Goal: Task Accomplishment & Management: Use online tool/utility

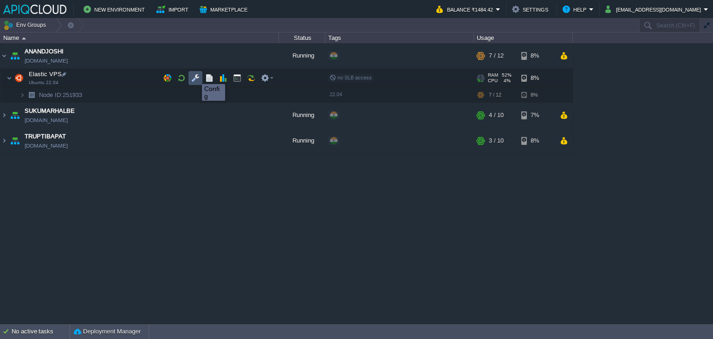
click at [195, 76] on button "button" at bounding box center [195, 78] width 8 height 8
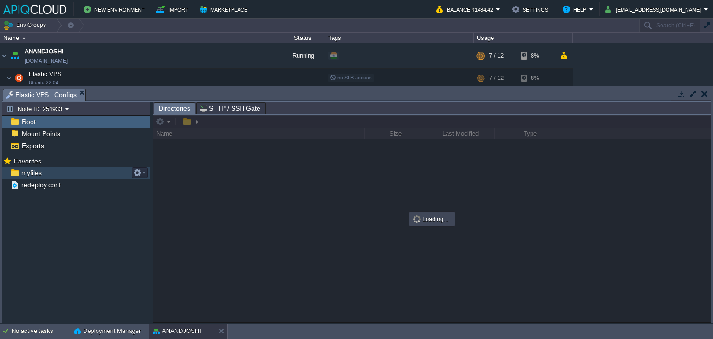
click at [27, 169] on span "myfiles" at bounding box center [31, 173] width 24 height 8
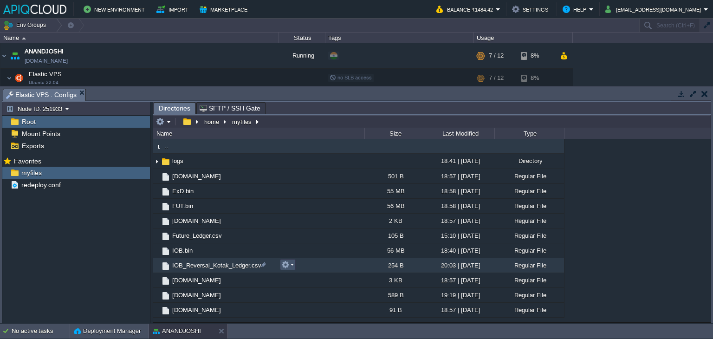
click at [288, 265] on button "button" at bounding box center [285, 264] width 8 height 8
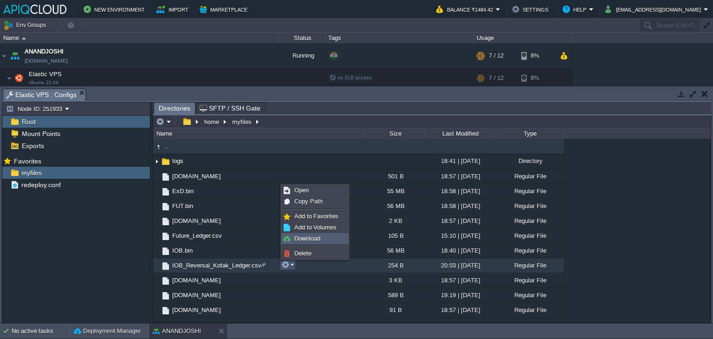
click at [304, 238] on span "Download" at bounding box center [307, 238] width 26 height 7
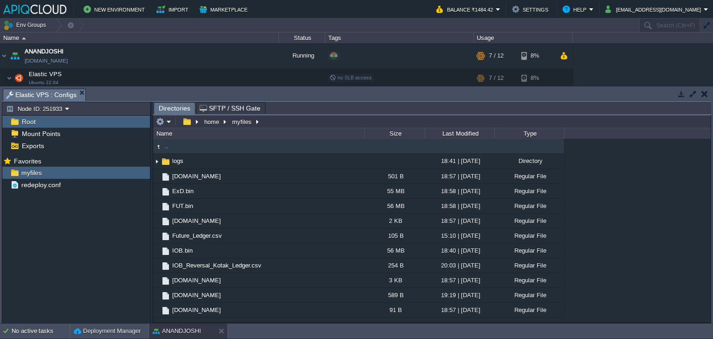
click at [704, 93] on button "button" at bounding box center [704, 94] width 6 height 8
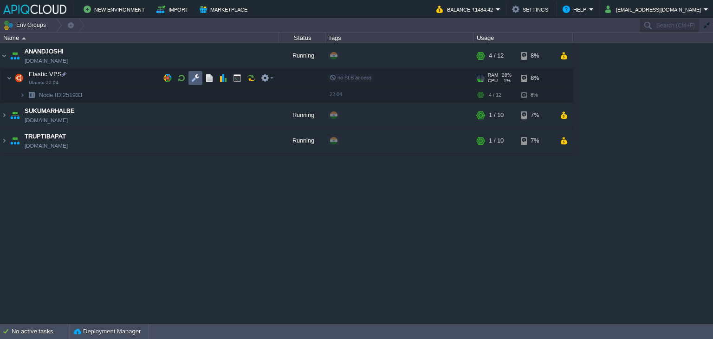
click at [197, 74] on button "button" at bounding box center [195, 78] width 8 height 8
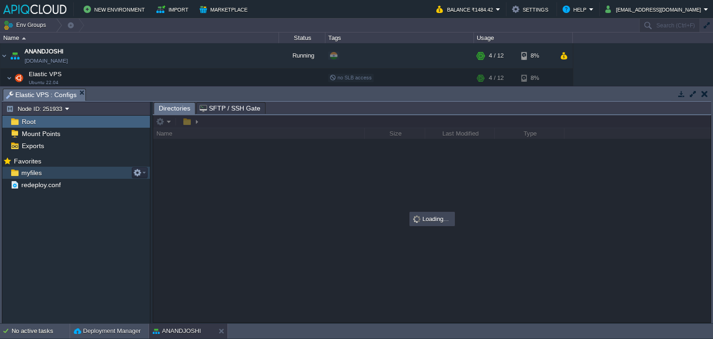
click at [33, 171] on span "myfiles" at bounding box center [31, 173] width 24 height 8
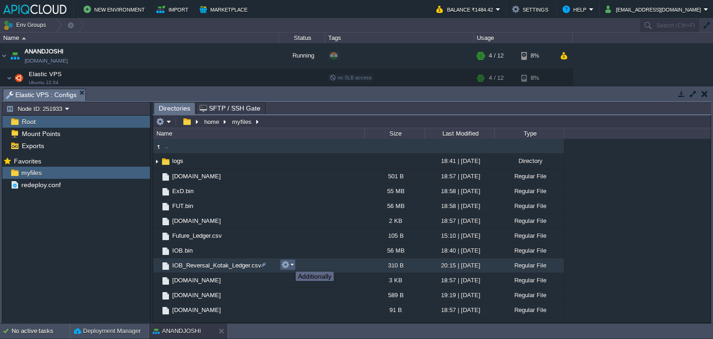
click at [289, 263] on button "button" at bounding box center [285, 264] width 8 height 8
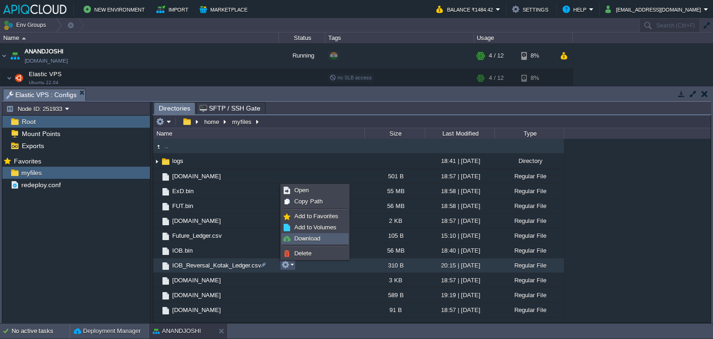
click at [309, 234] on link "Download" at bounding box center [315, 239] width 66 height 10
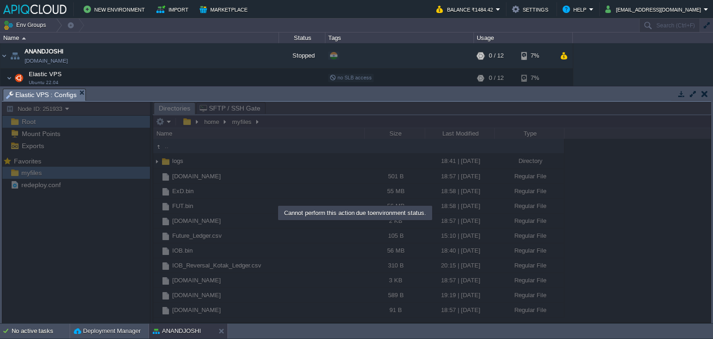
click at [701, 91] on button "button" at bounding box center [704, 94] width 6 height 8
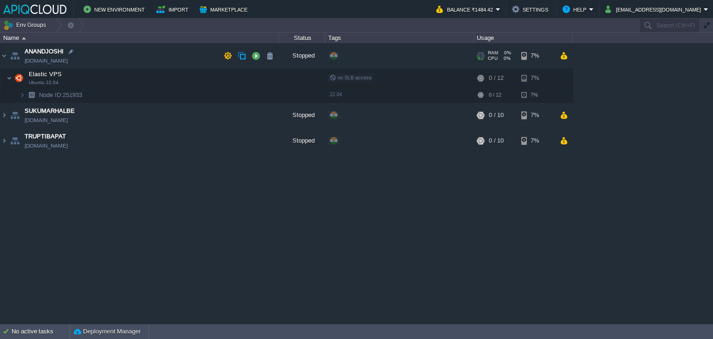
click at [8, 58] on img at bounding box center [14, 55] width 13 height 25
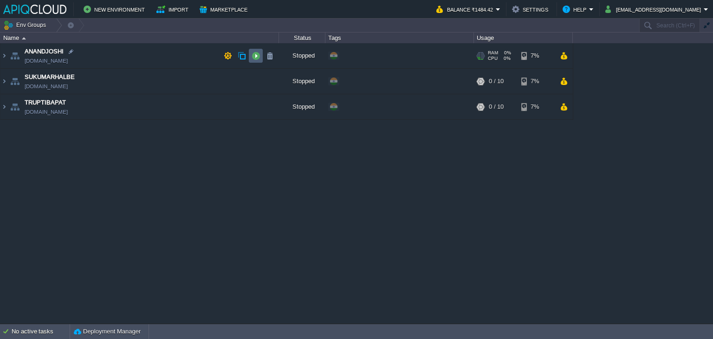
click at [255, 54] on button "button" at bounding box center [256, 56] width 8 height 8
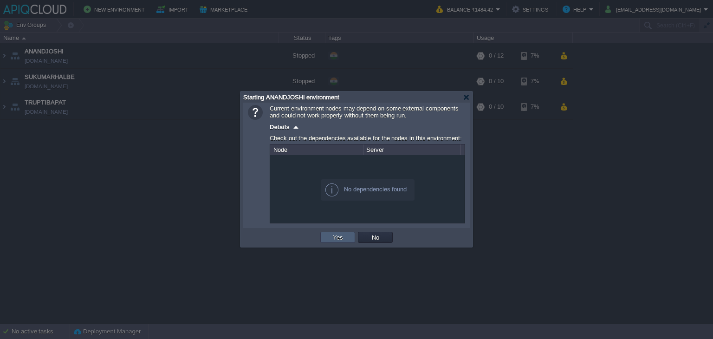
click at [334, 236] on button "Yes" at bounding box center [338, 237] width 16 height 8
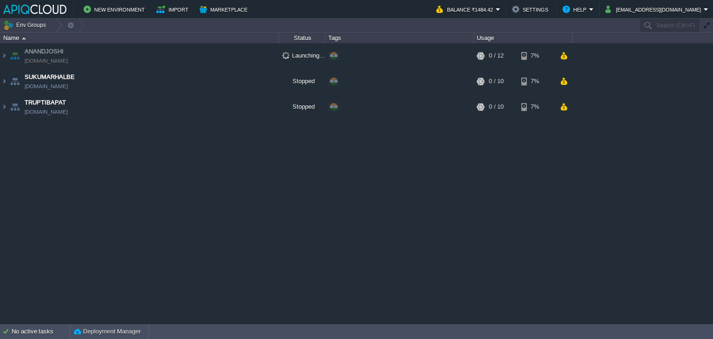
click at [679, 201] on div "ANANDJOSHI anandjoshi.in1.apiqcloud.com Launching... + Add to Env Group RAM 0% …" at bounding box center [356, 183] width 713 height 280
click at [161, 57] on td "ANANDJOSHI anandjoshi.in1.apiqcloud.com" at bounding box center [139, 56] width 279 height 26
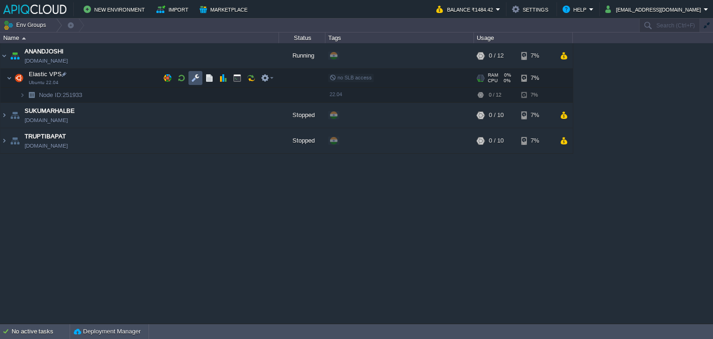
drag, startPoint x: 194, startPoint y: 78, endPoint x: 191, endPoint y: 93, distance: 15.1
click at [194, 78] on button "button" at bounding box center [195, 78] width 8 height 8
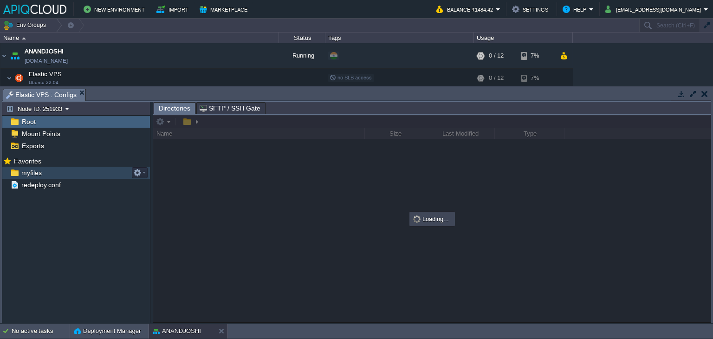
click at [26, 171] on span "myfiles" at bounding box center [31, 173] width 24 height 8
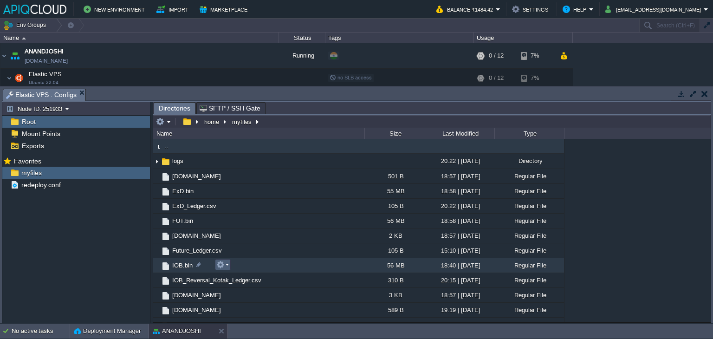
click at [222, 264] on button "button" at bounding box center [220, 264] width 8 height 8
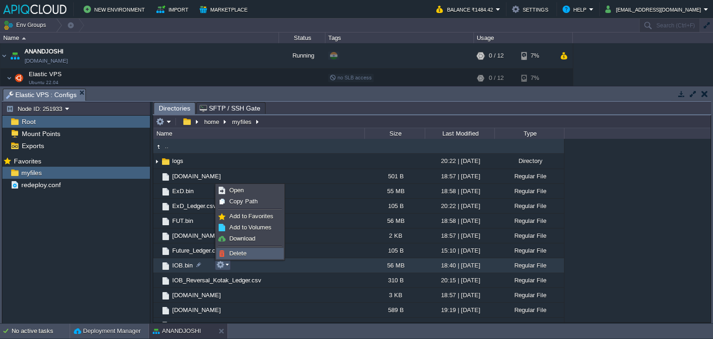
click at [243, 248] on link "Delete" at bounding box center [250, 253] width 66 height 10
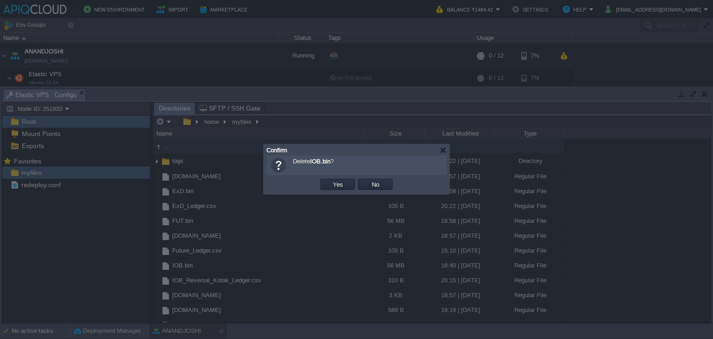
click at [345, 190] on td "Yes" at bounding box center [338, 184] width 38 height 14
click at [339, 183] on button "Yes" at bounding box center [338, 184] width 16 height 8
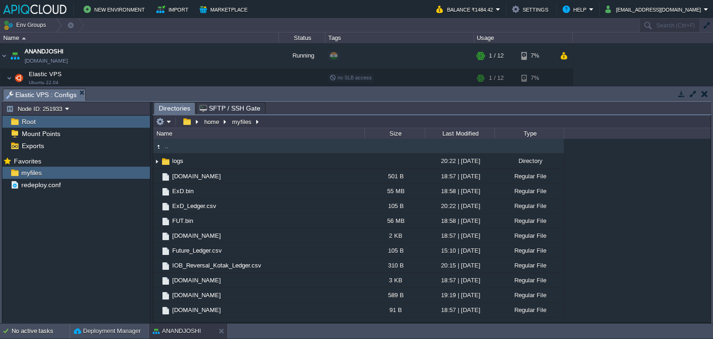
click at [708, 92] on td at bounding box center [705, 93] width 12 height 11
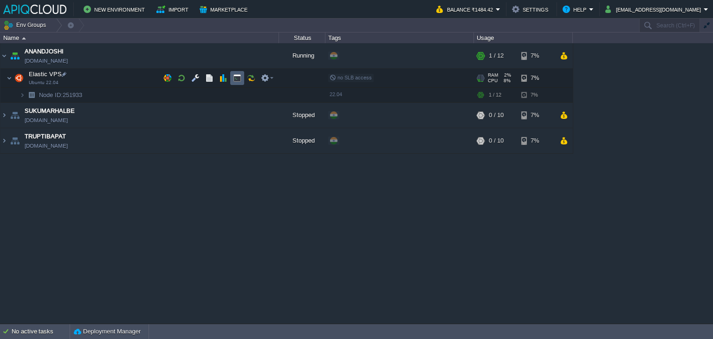
click at [234, 78] on button "button" at bounding box center [237, 78] width 8 height 8
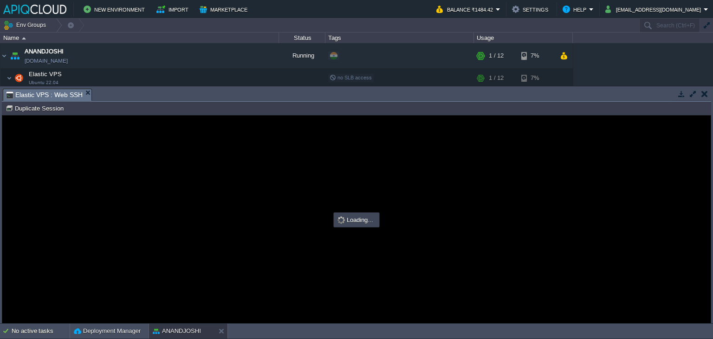
type input "#000000"
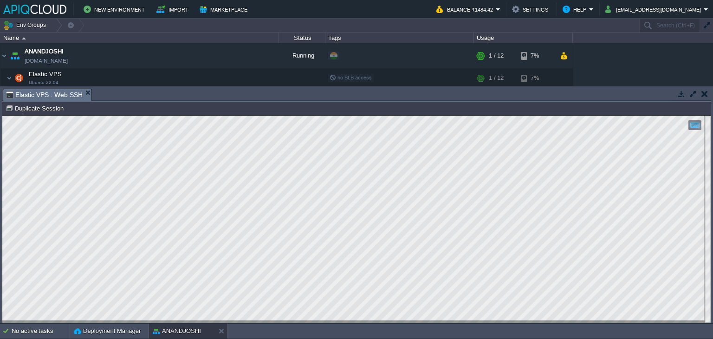
click at [704, 91] on button "button" at bounding box center [704, 94] width 6 height 8
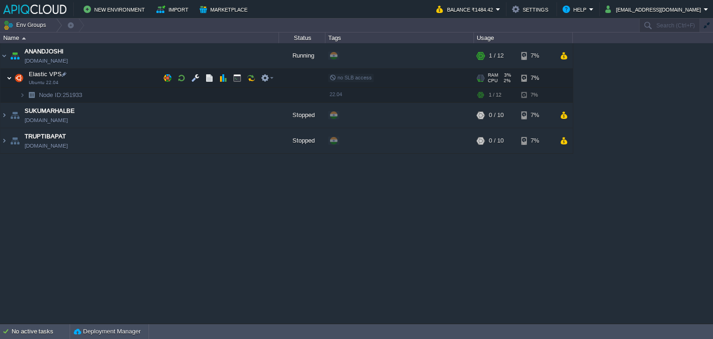
click at [11, 77] on img at bounding box center [9, 78] width 6 height 19
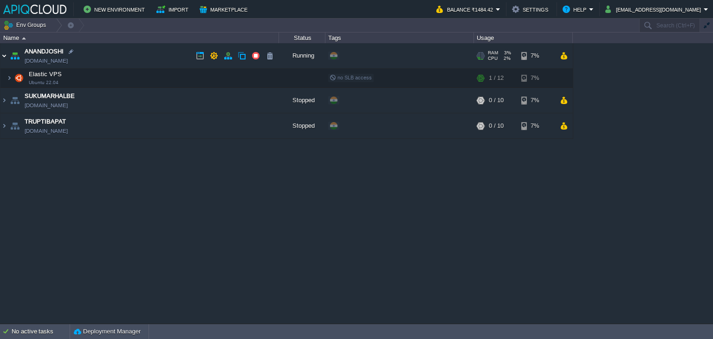
click at [4, 53] on img at bounding box center [3, 55] width 7 height 25
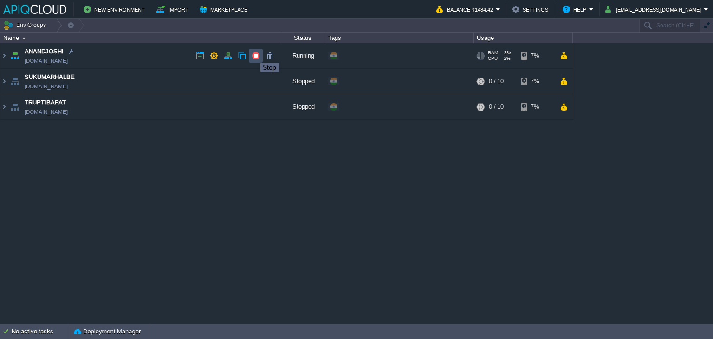
click at [253, 54] on button "button" at bounding box center [256, 56] width 8 height 8
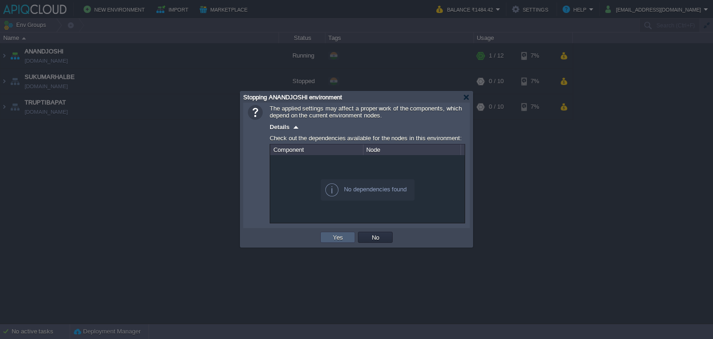
click at [334, 240] on button "Yes" at bounding box center [338, 237] width 16 height 8
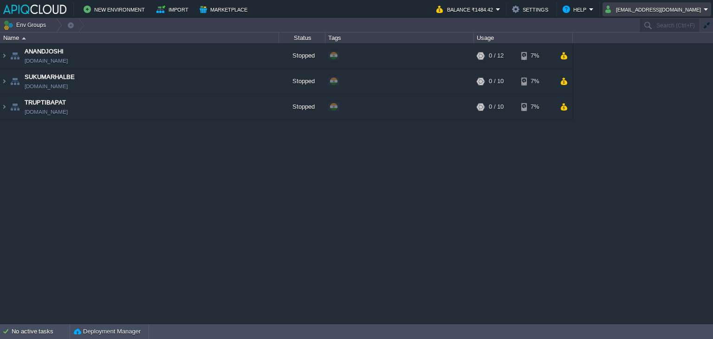
click at [674, 9] on button "[EMAIL_ADDRESS][DOMAIN_NAME]" at bounding box center [654, 9] width 98 height 11
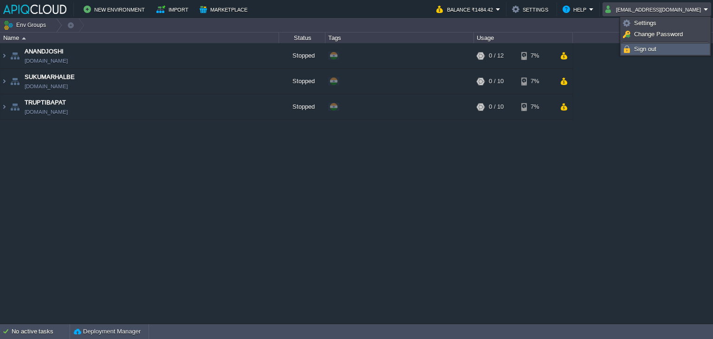
click at [649, 45] on span "Sign out" at bounding box center [645, 48] width 22 height 7
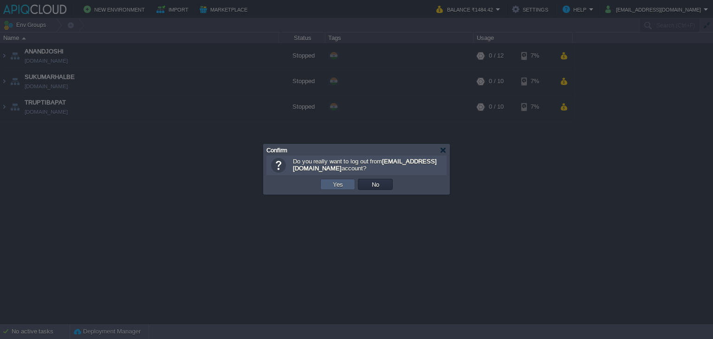
click at [337, 186] on button "Yes" at bounding box center [338, 184] width 16 height 8
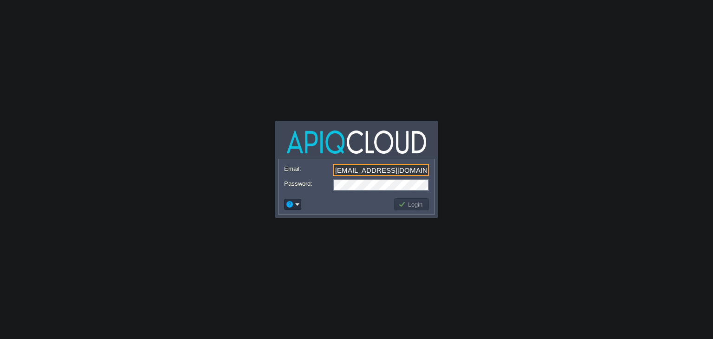
click at [358, 166] on input "[EMAIL_ADDRESS][DOMAIN_NAME]" at bounding box center [381, 170] width 96 height 12
type input "[EMAIL_ADDRESS][DOMAIN_NAME]"
click at [416, 205] on button "Login" at bounding box center [411, 204] width 27 height 8
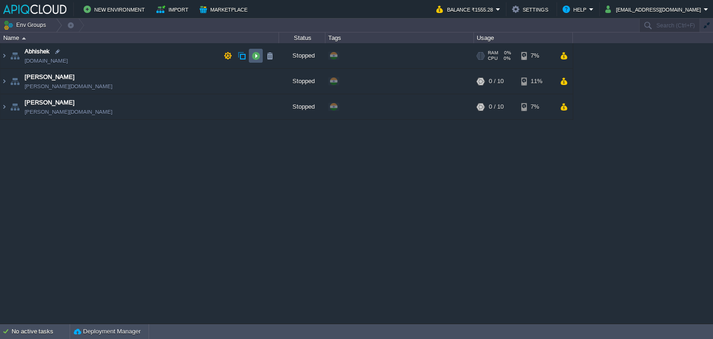
click at [257, 56] on button "button" at bounding box center [256, 56] width 8 height 8
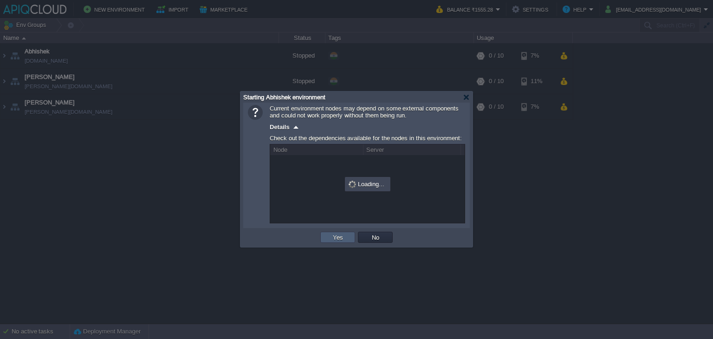
click at [338, 234] on button "Yes" at bounding box center [338, 237] width 16 height 8
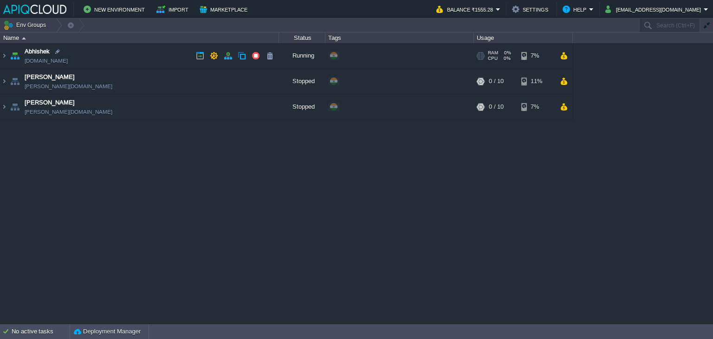
click at [146, 56] on td "Abhishek [DOMAIN_NAME]" at bounding box center [139, 56] width 279 height 26
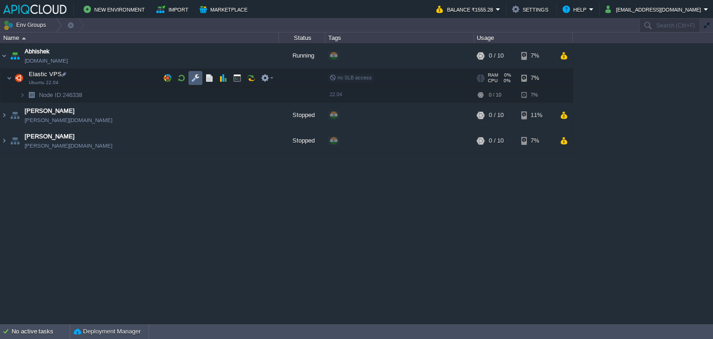
click at [197, 77] on button "button" at bounding box center [195, 78] width 8 height 8
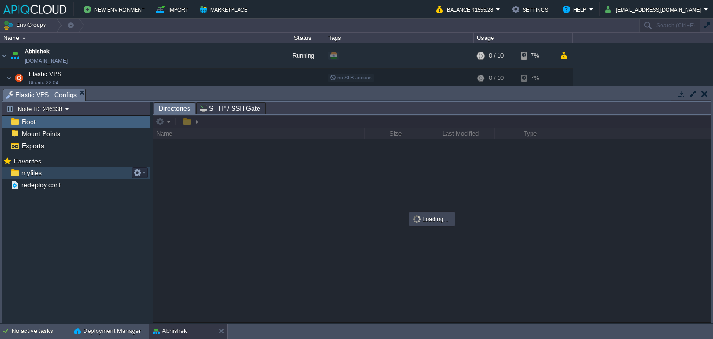
click at [28, 169] on span "myfiles" at bounding box center [31, 173] width 24 height 8
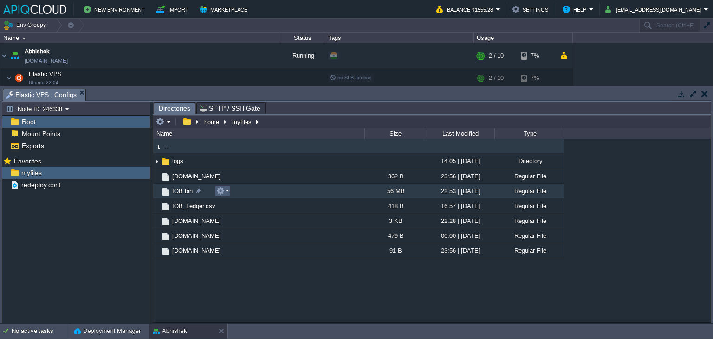
click at [223, 192] on button "button" at bounding box center [220, 191] width 8 height 8
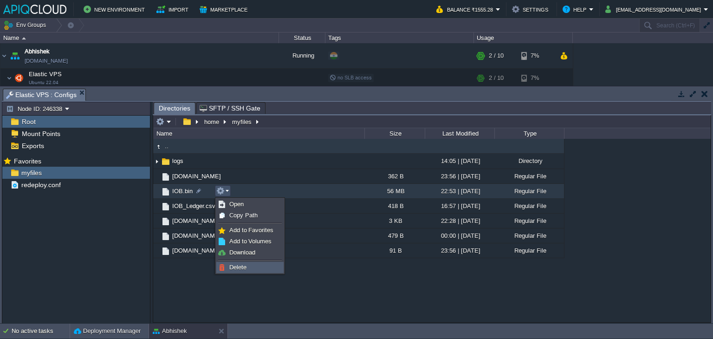
click at [245, 265] on span "Delete" at bounding box center [237, 267] width 17 height 7
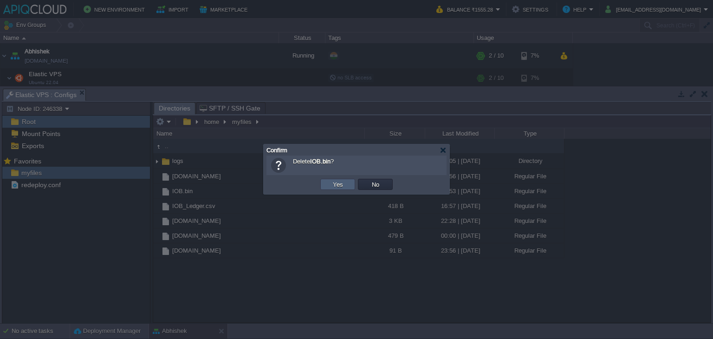
click at [337, 185] on button "Yes" at bounding box center [338, 184] width 16 height 8
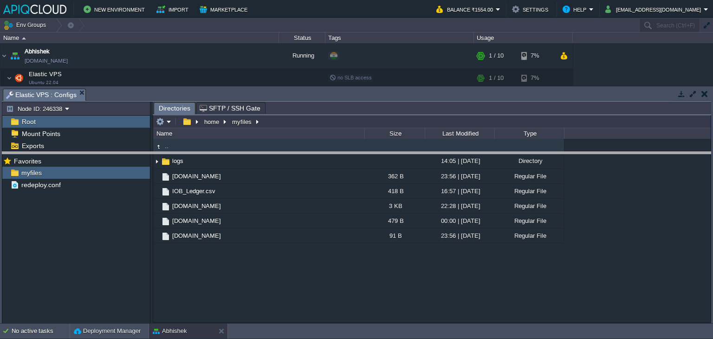
drag, startPoint x: 289, startPoint y: 94, endPoint x: 283, endPoint y: 157, distance: 63.8
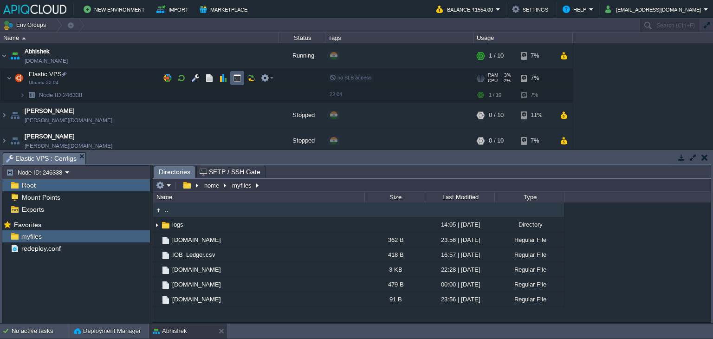
click at [239, 78] on button "button" at bounding box center [237, 78] width 8 height 8
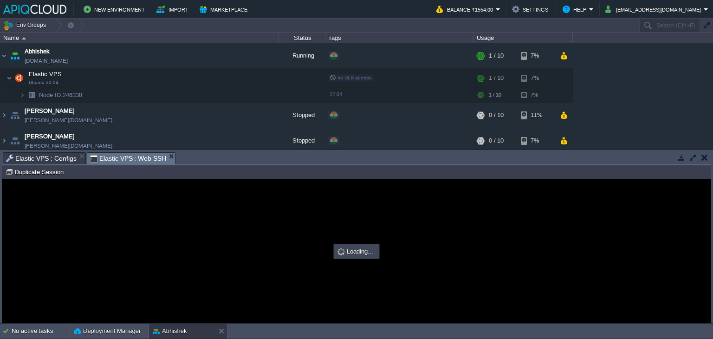
type input "#000000"
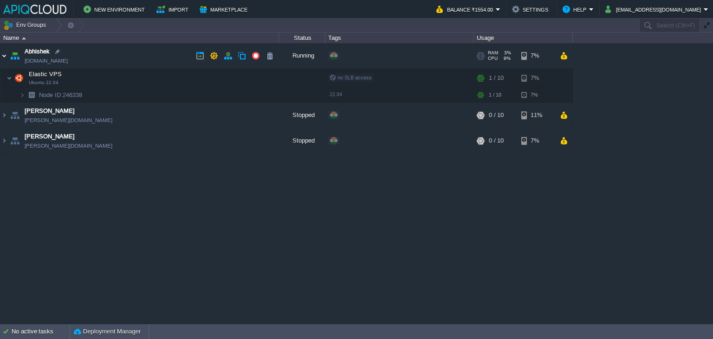
click at [3, 55] on img at bounding box center [3, 55] width 7 height 25
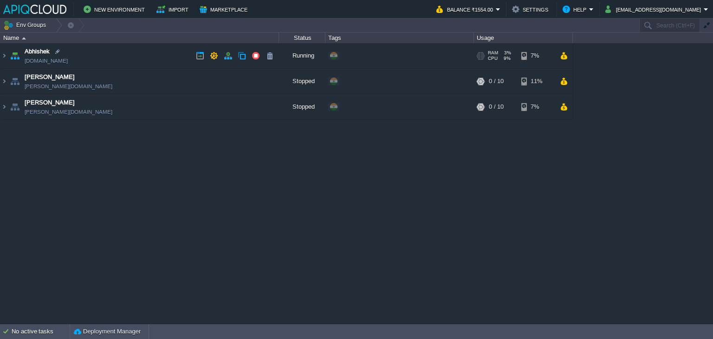
click at [170, 52] on td "Abhishek [DOMAIN_NAME]" at bounding box center [139, 56] width 279 height 26
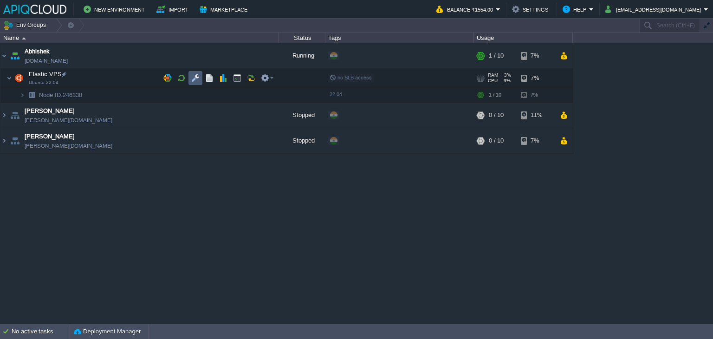
click at [193, 78] on button "button" at bounding box center [195, 78] width 8 height 8
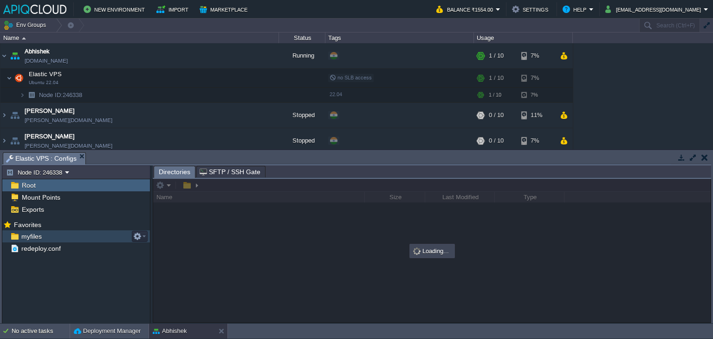
click at [29, 233] on span "myfiles" at bounding box center [31, 236] width 24 height 8
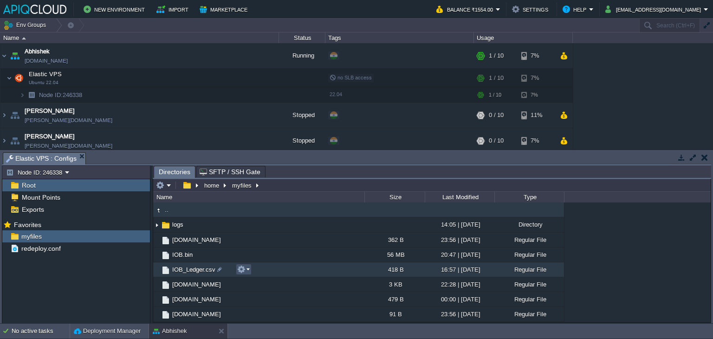
click at [239, 268] on button "button" at bounding box center [241, 269] width 8 height 8
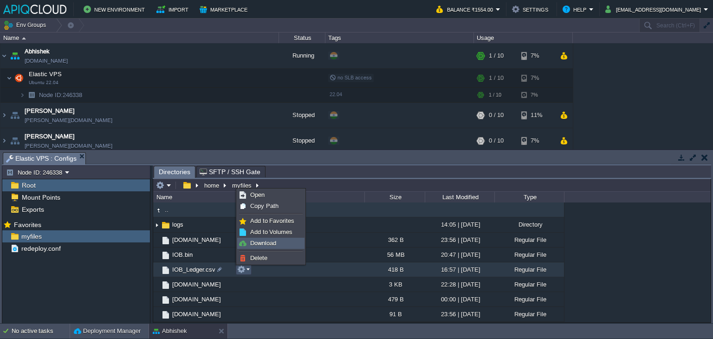
click at [266, 240] on span "Download" at bounding box center [263, 243] width 26 height 7
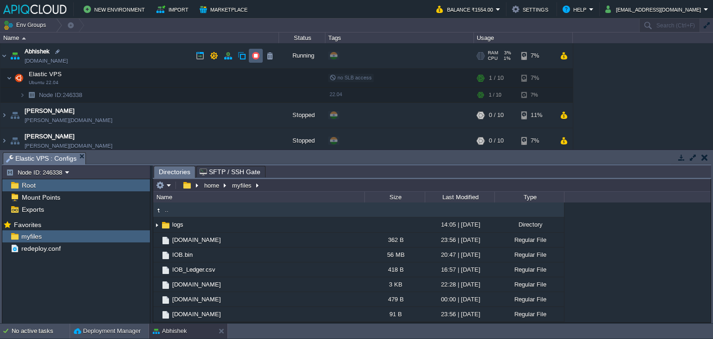
click at [255, 55] on button "button" at bounding box center [256, 56] width 8 height 8
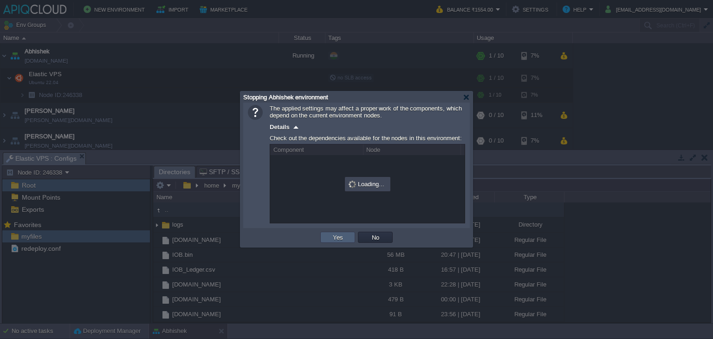
click at [338, 235] on button "Yes" at bounding box center [338, 237] width 16 height 8
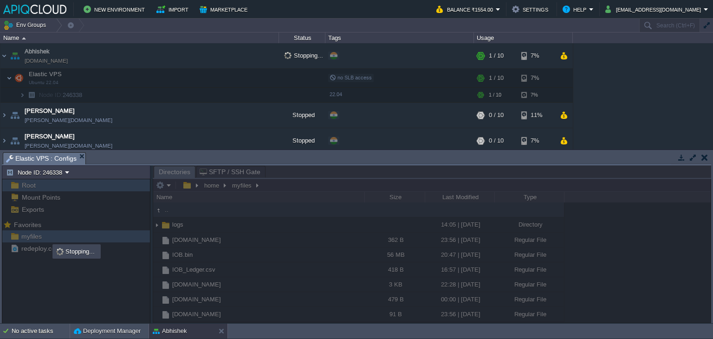
click at [706, 157] on button "button" at bounding box center [704, 157] width 6 height 8
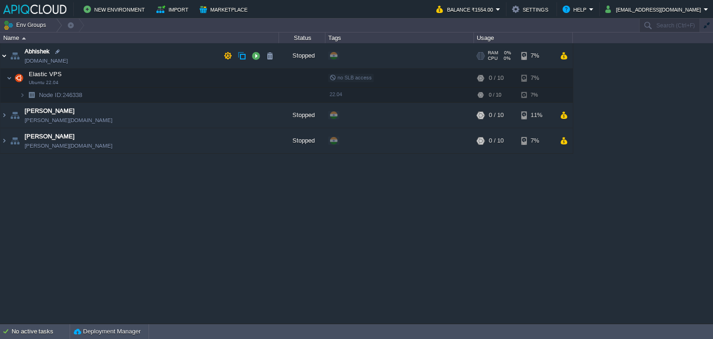
click at [4, 52] on img at bounding box center [3, 55] width 7 height 25
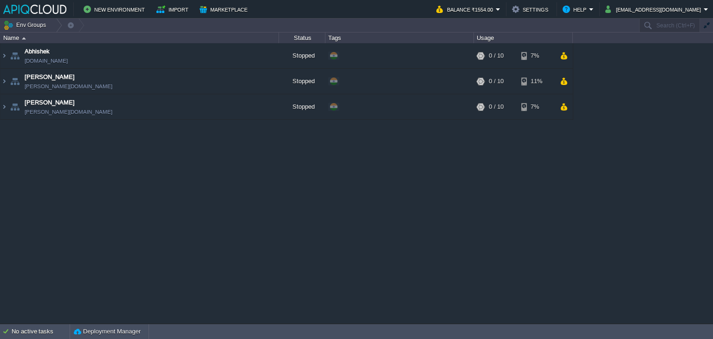
click at [299, 201] on div "Abhishek [DOMAIN_NAME] Stopped + Add to Env Group RAM 0% CPU 0% 0 / 10 7% Elast…" at bounding box center [356, 183] width 713 height 280
